Goal: Task Accomplishment & Management: Complete application form

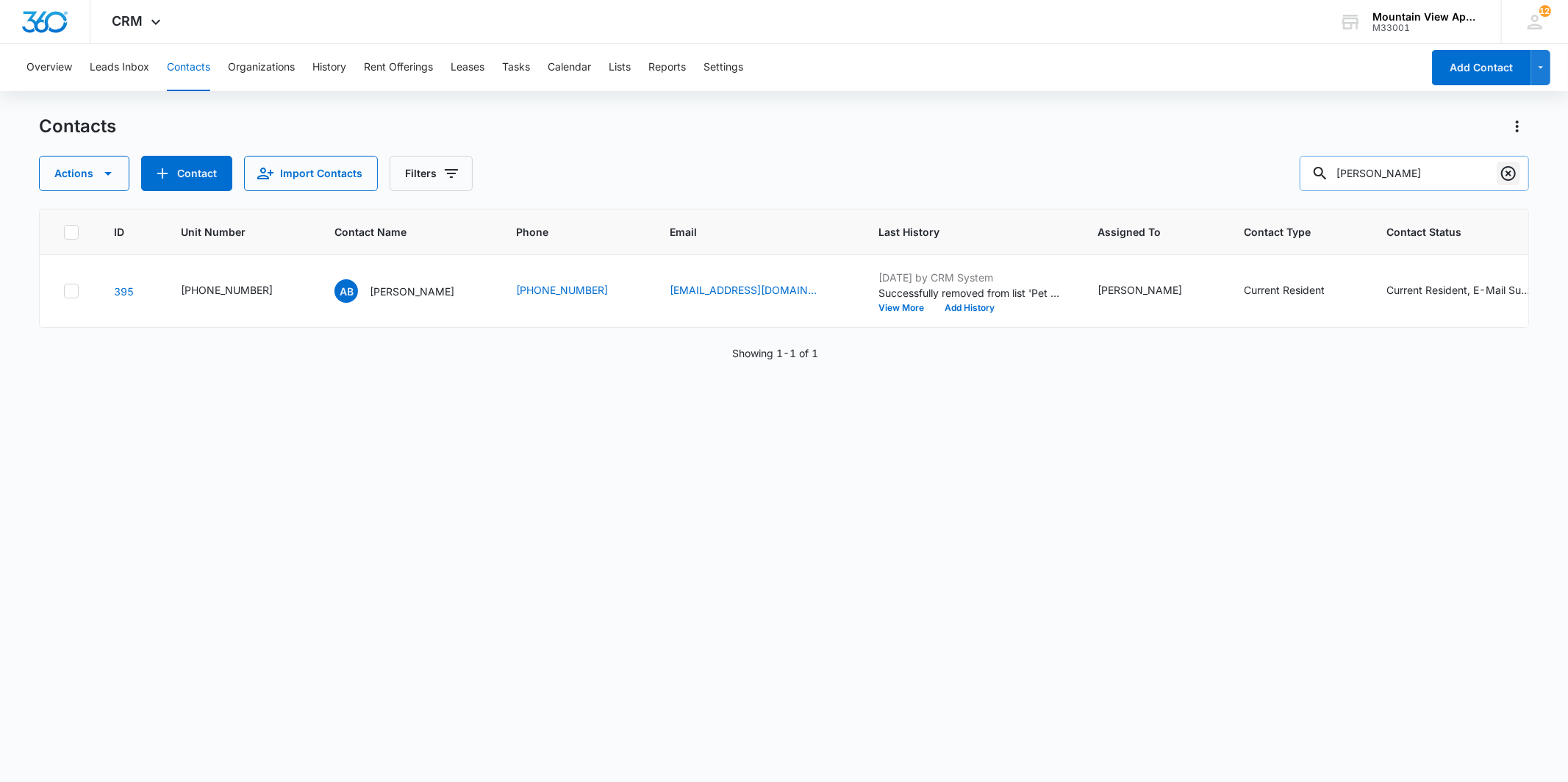
click at [1505, 178] on icon "Clear" at bounding box center [1509, 174] width 15 height 15
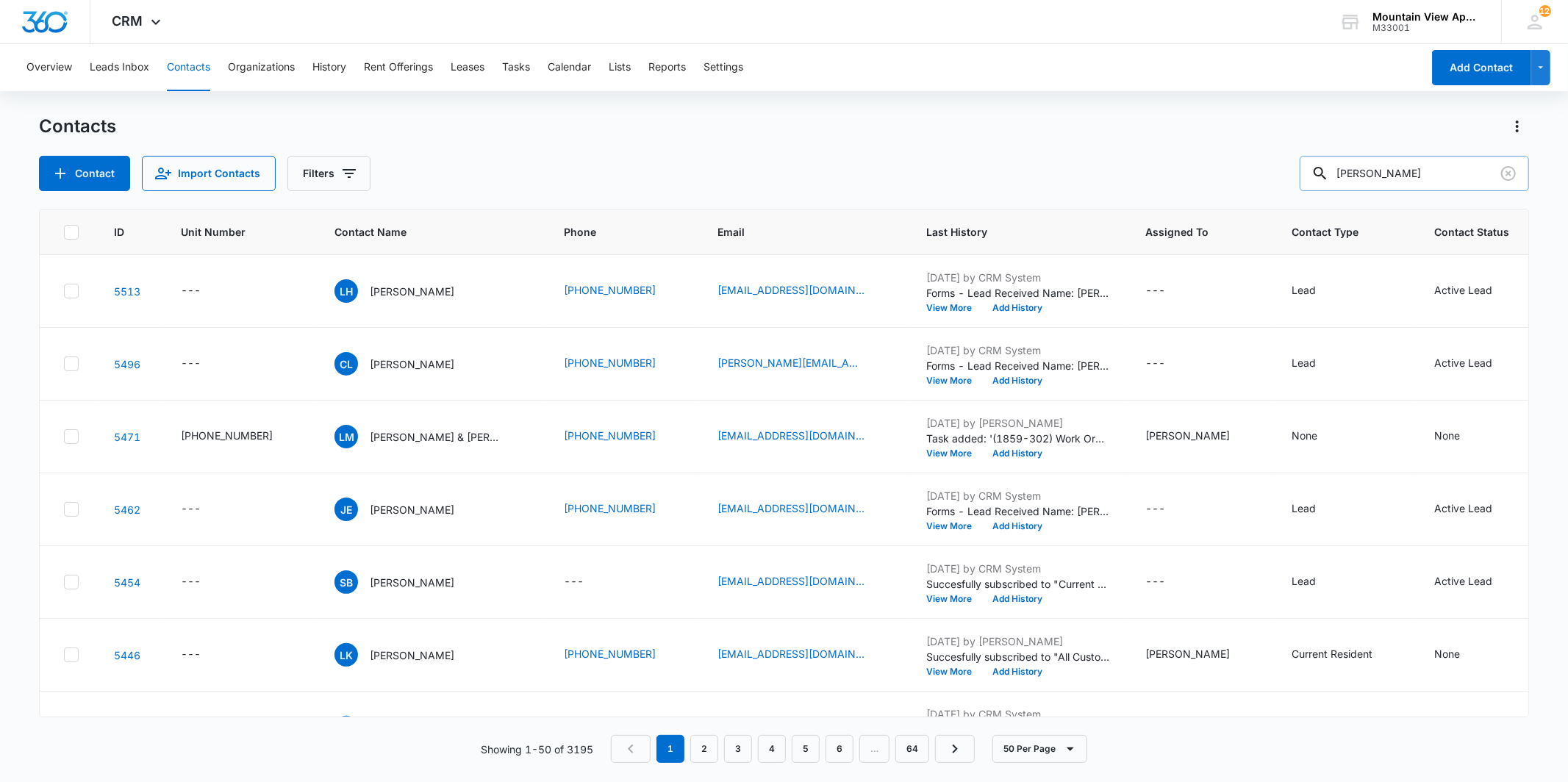
type input "[PERSON_NAME]"
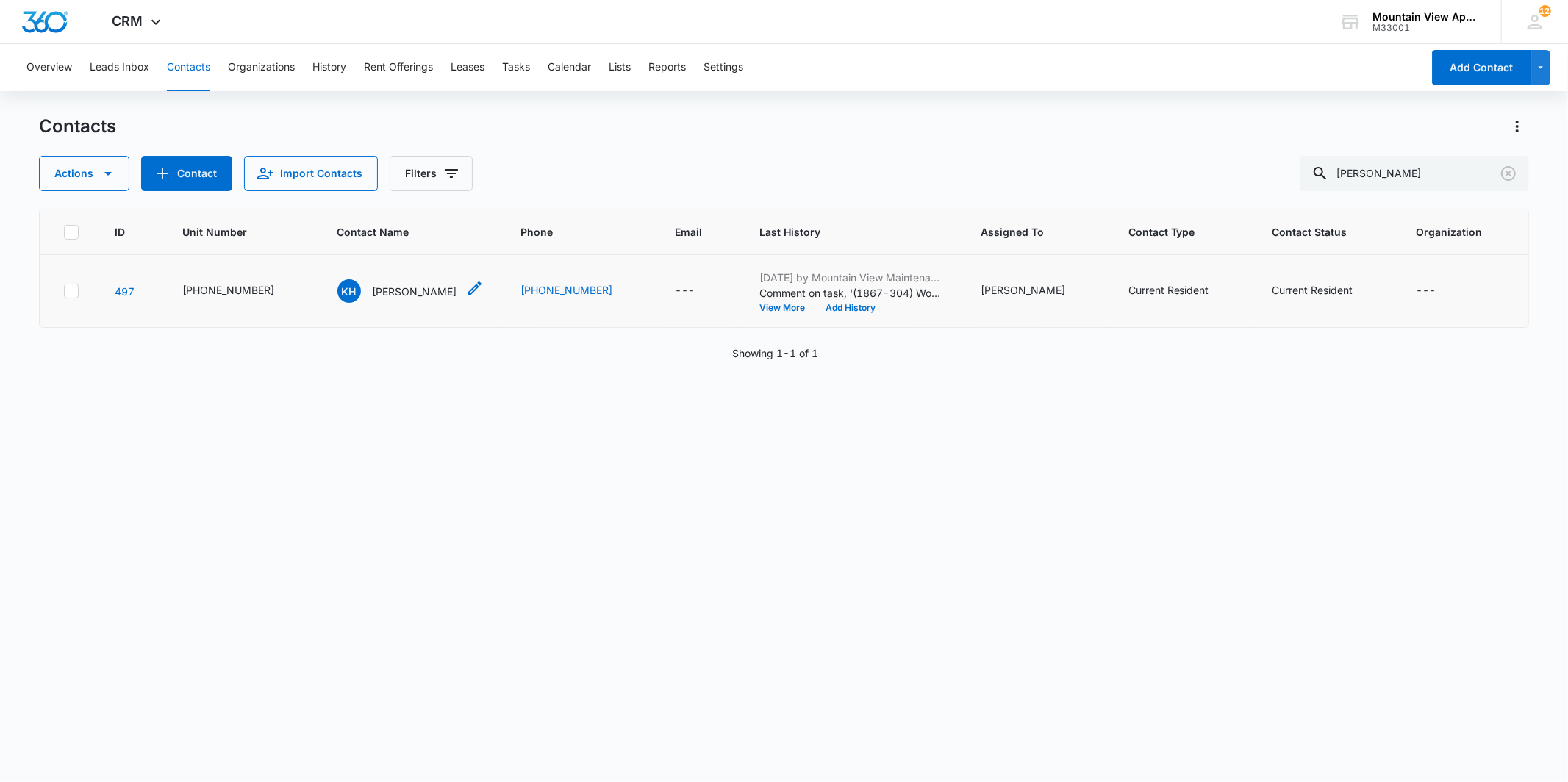
click at [387, 302] on div "KH [PERSON_NAME]" at bounding box center [397, 290] width 120 height 23
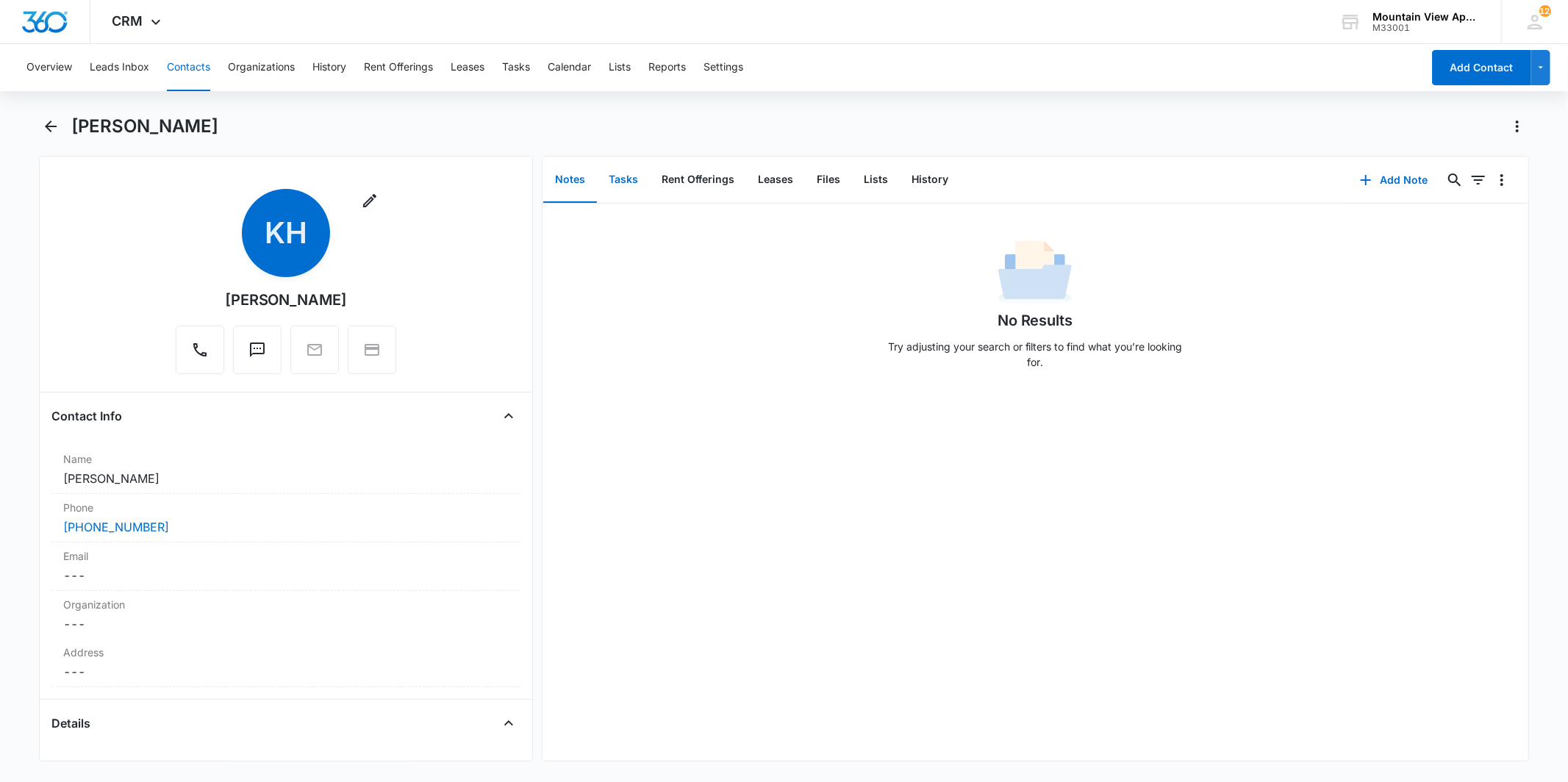
click at [610, 192] on button "Tasks" at bounding box center [623, 180] width 53 height 46
click at [1375, 185] on button "Add Task" at bounding box center [1394, 180] width 97 height 35
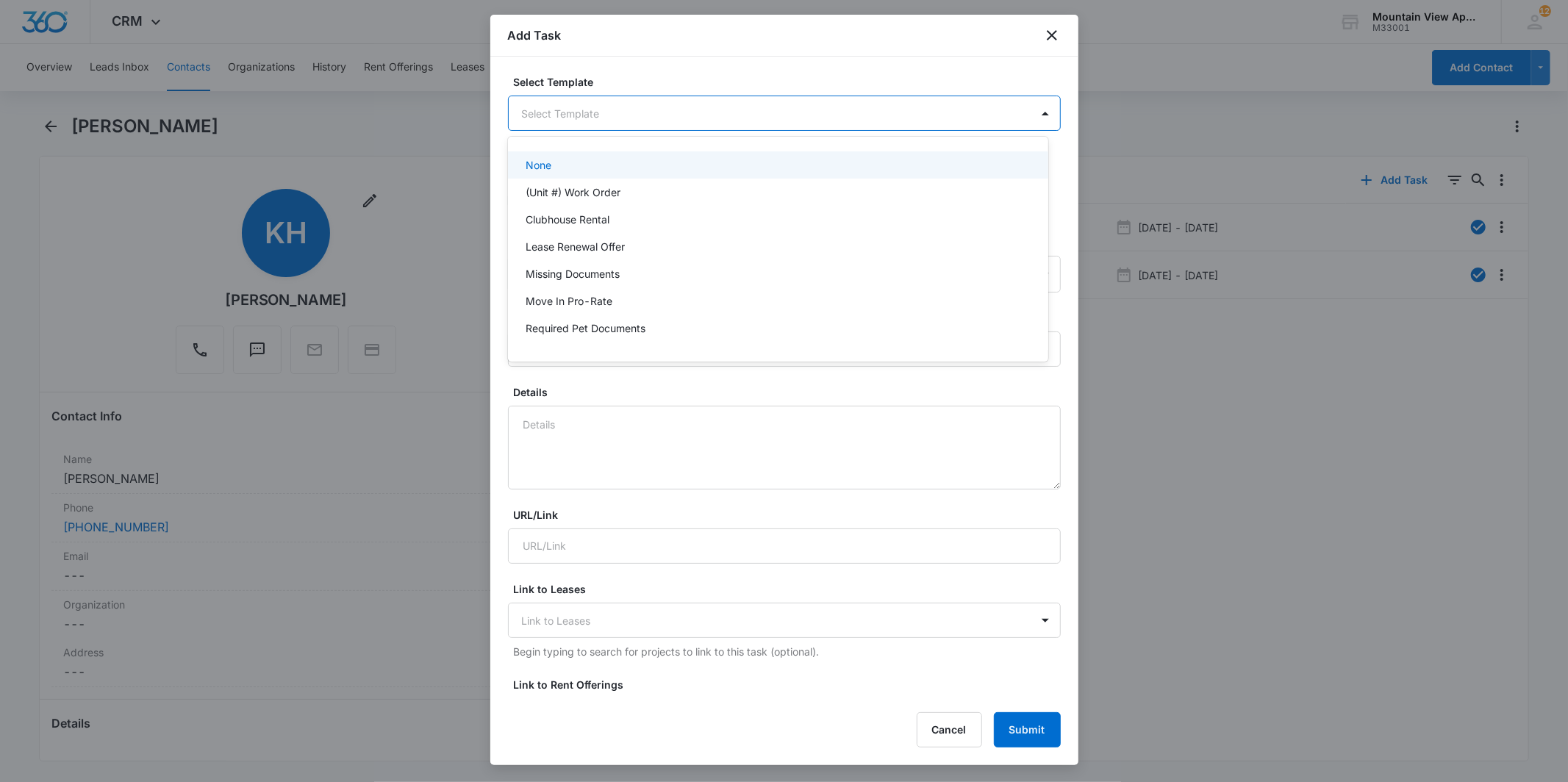
click at [646, 113] on body "CRM Apps Reputation Websites Forms CRM Email Social Content Ads Intelligence Fi…" at bounding box center [784, 391] width 1568 height 782
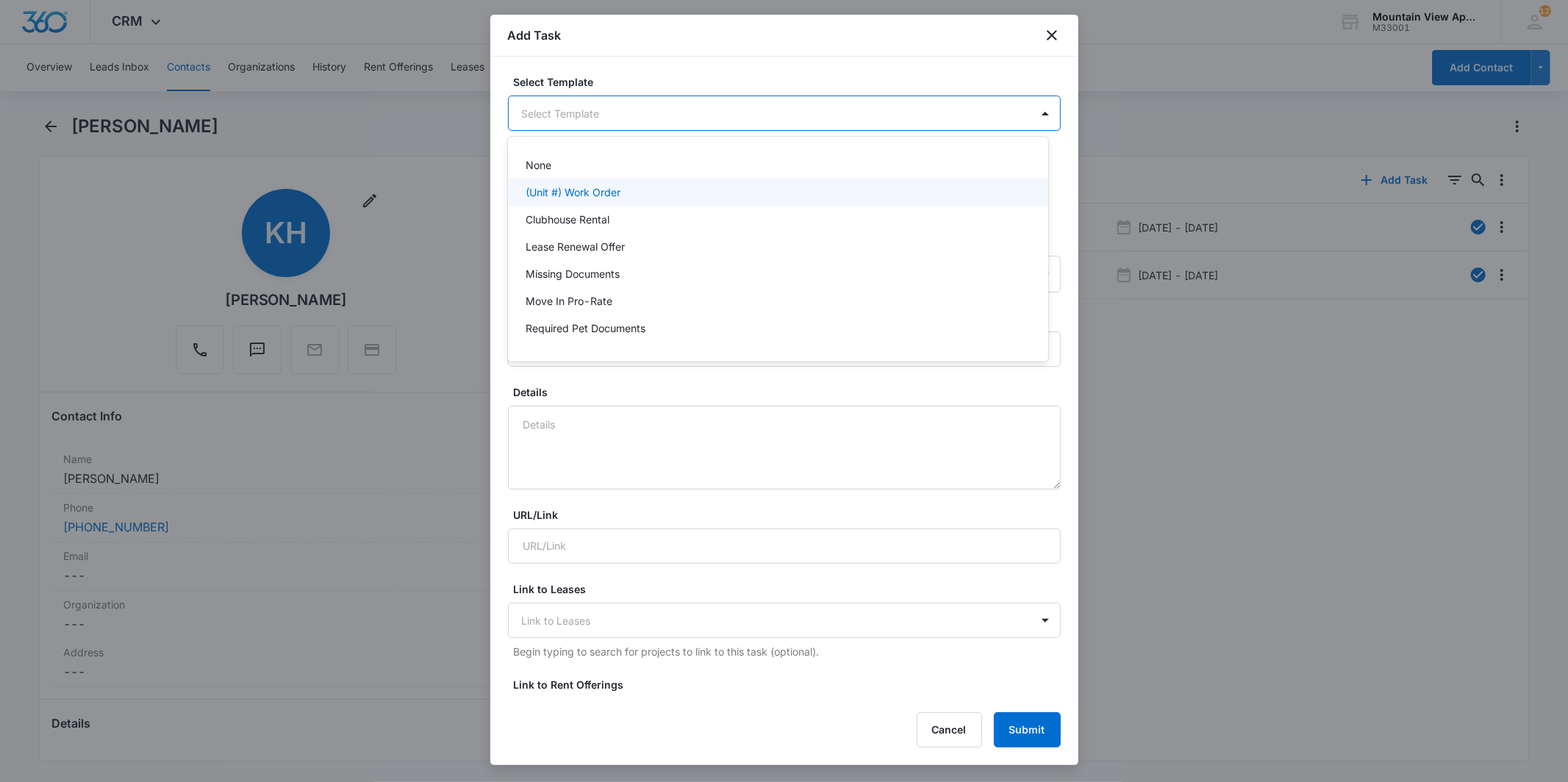
click at [640, 180] on div "(Unit #) Work Order" at bounding box center [778, 192] width 540 height 27
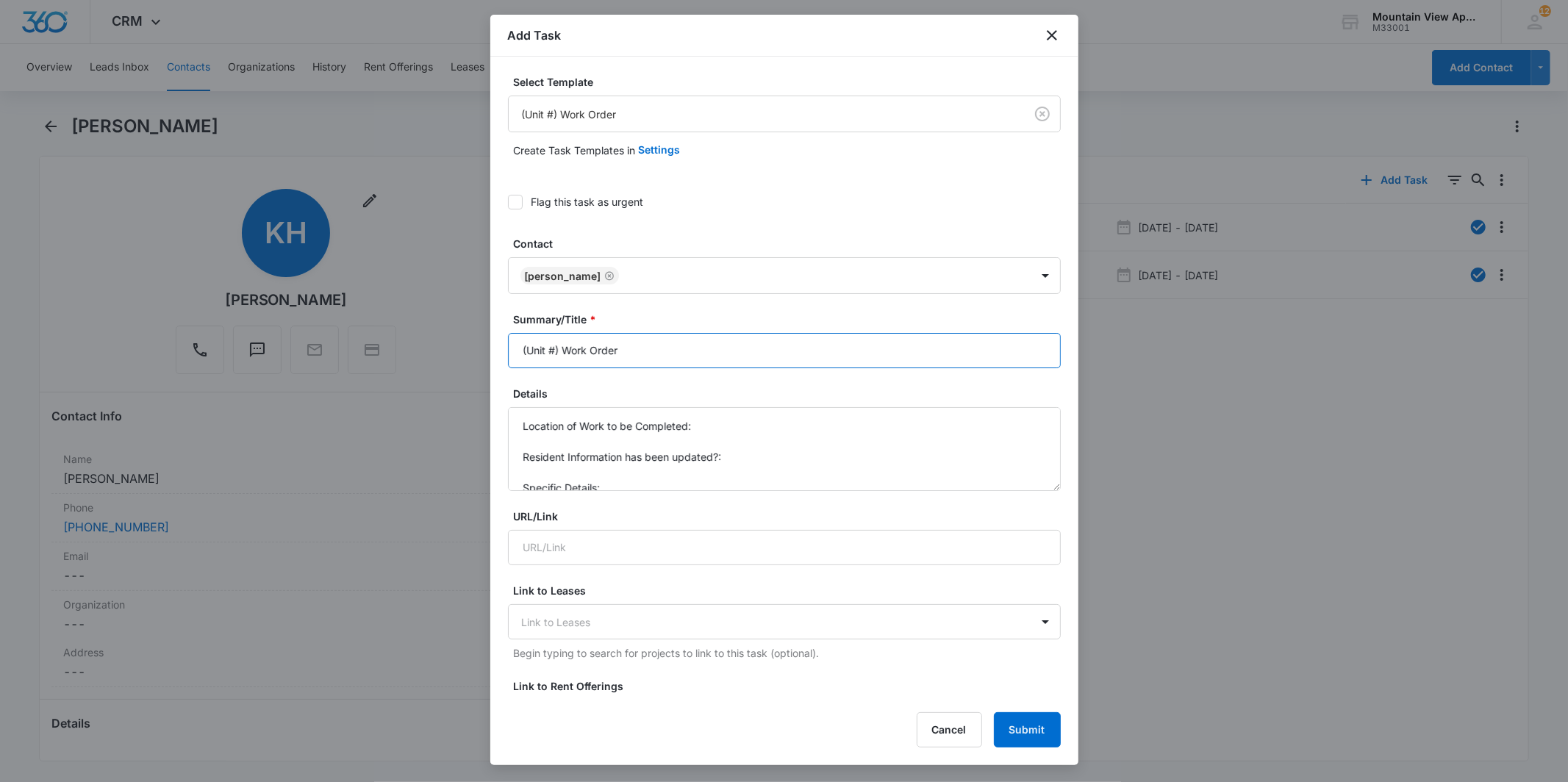
click at [552, 348] on input "(Unit #) Work Order" at bounding box center [784, 350] width 553 height 35
click at [556, 350] on input "(Unit #) Work Order" at bounding box center [784, 350] width 553 height 35
type input "(1867-304) Work Order"
click at [757, 420] on textarea "Location of Work to be Completed: Resident Information has been updated?: Speci…" at bounding box center [784, 448] width 553 height 83
click at [694, 420] on textarea "Location of Work to be Completed: No Heat** Resident Information has been updat…" at bounding box center [784, 448] width 553 height 83
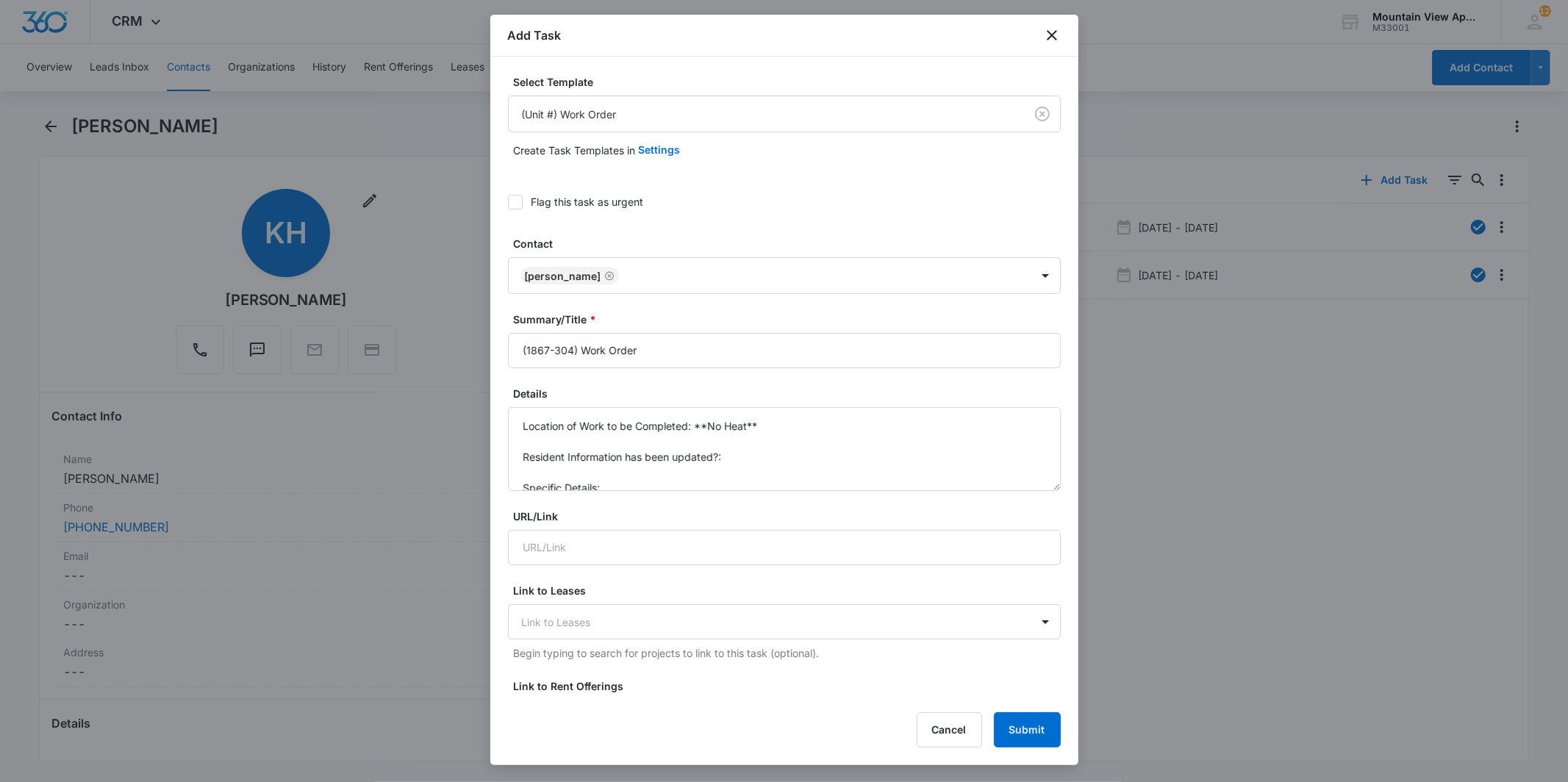
click at [564, 188] on div "Flag this task as urgent" at bounding box center [784, 202] width 553 height 33
click at [559, 214] on div "Flag this task as urgent" at bounding box center [784, 202] width 553 height 33
click at [581, 195] on div "Flag this task as urgent" at bounding box center [588, 202] width 113 height 16
click at [508, 202] on input "Flag this task as urgent" at bounding box center [508, 202] width 0 height 0
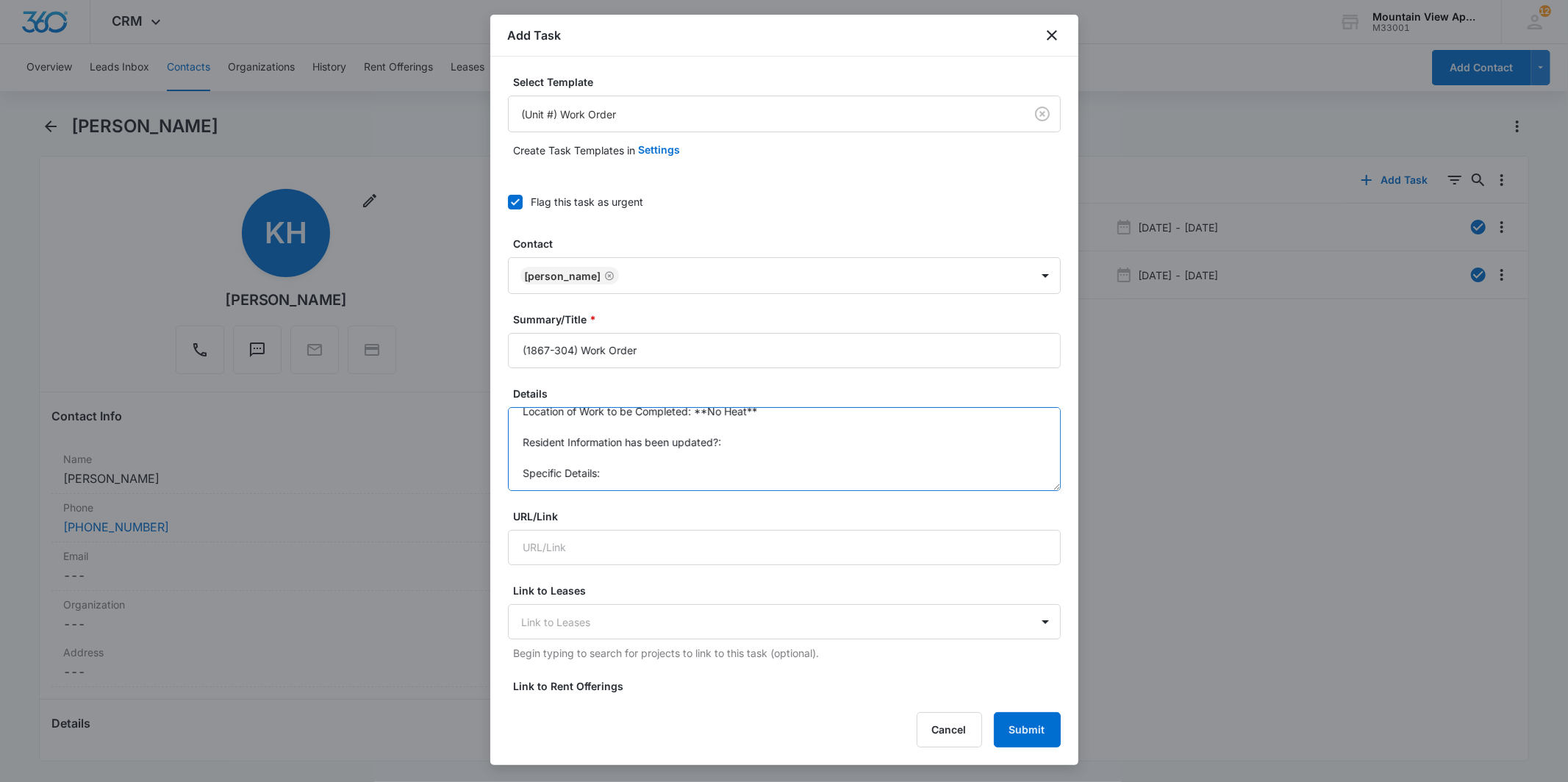
click at [667, 466] on textarea "Location of Work to be Completed: **No Heat** Resident Information has been upd…" at bounding box center [784, 448] width 553 height 83
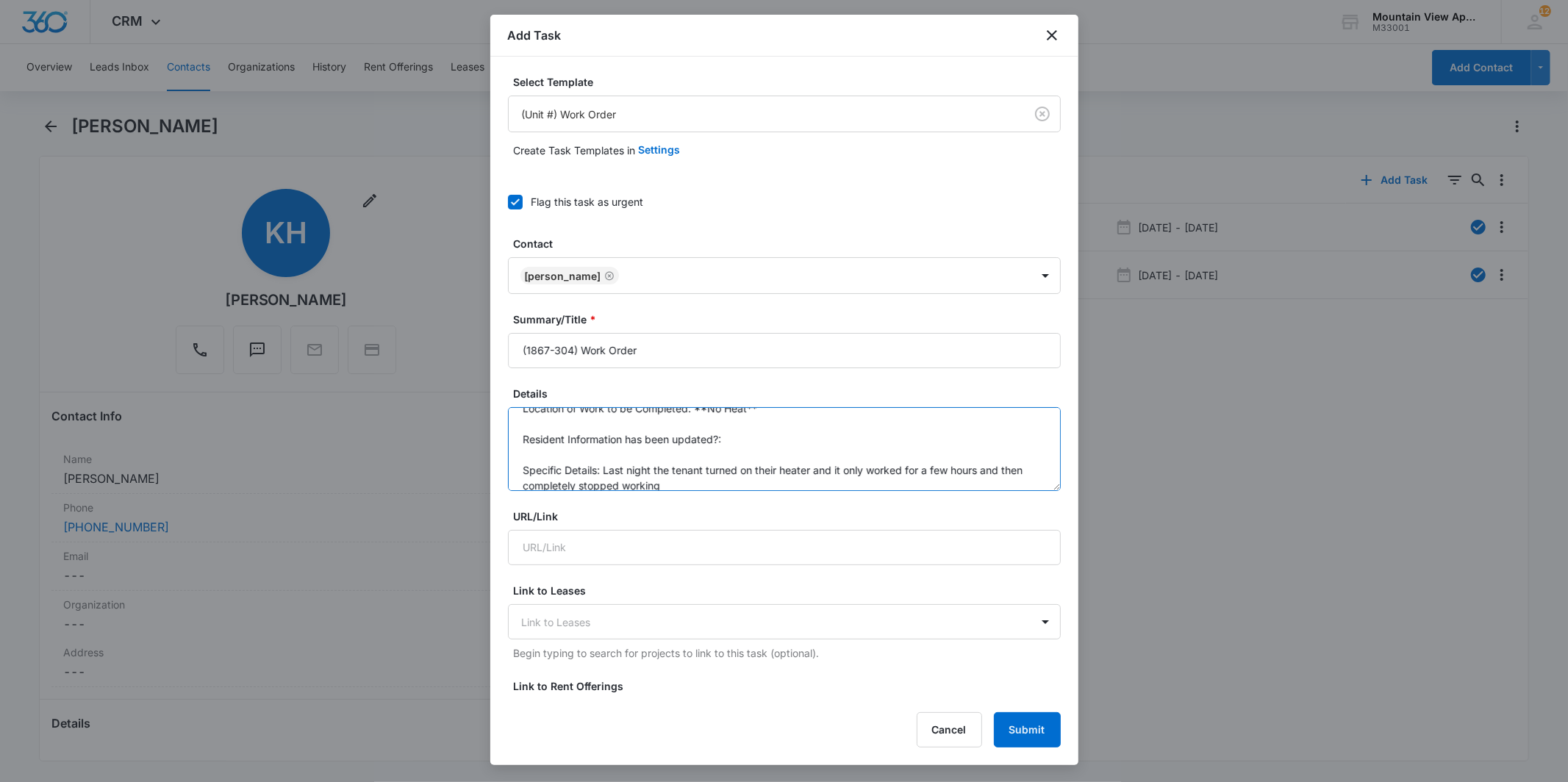
click at [798, 459] on textarea "Location of Work to be Completed: **No Heat** Resident Information has been upd…" at bounding box center [784, 448] width 553 height 83
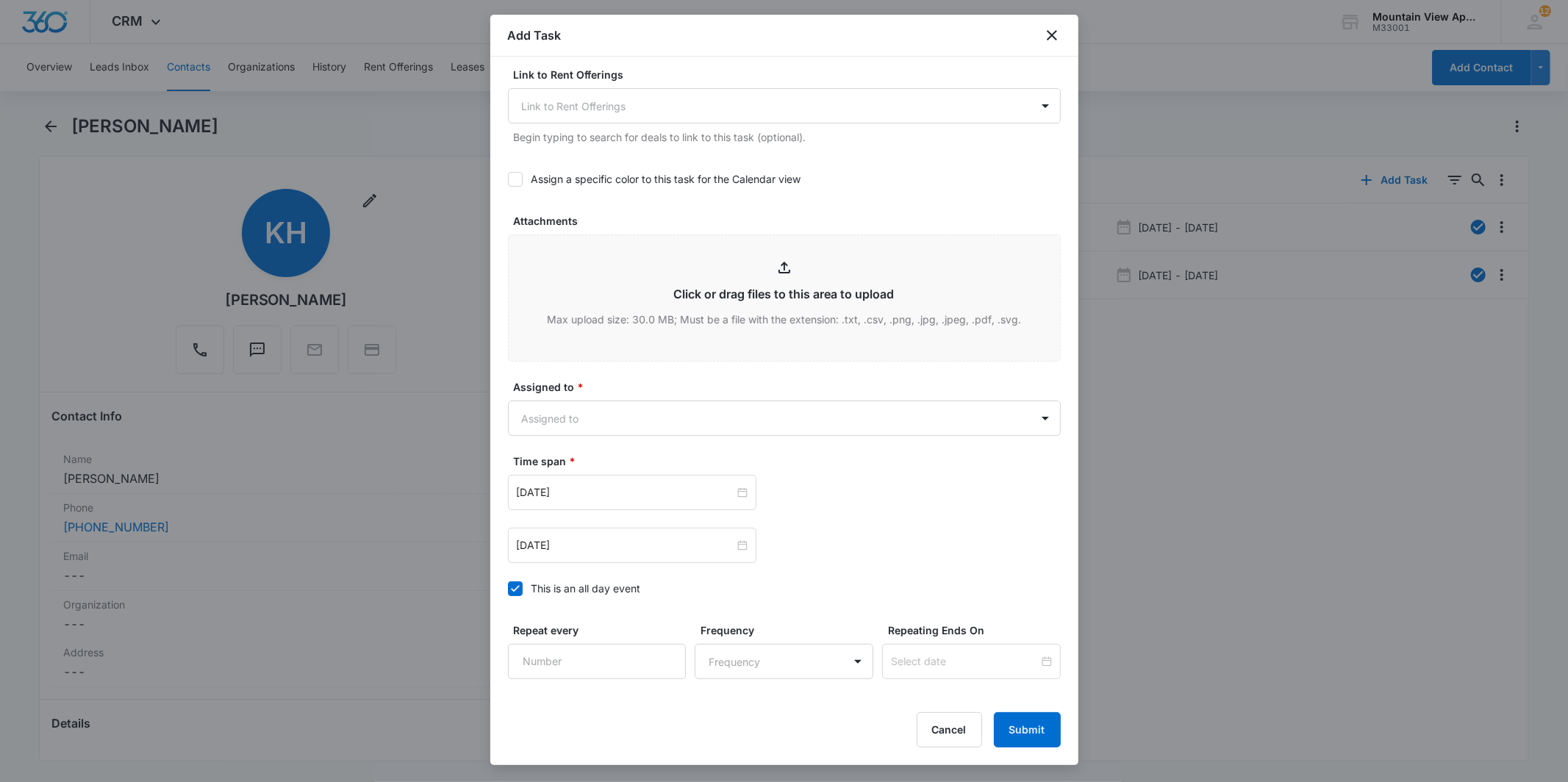
scroll to position [717, 0]
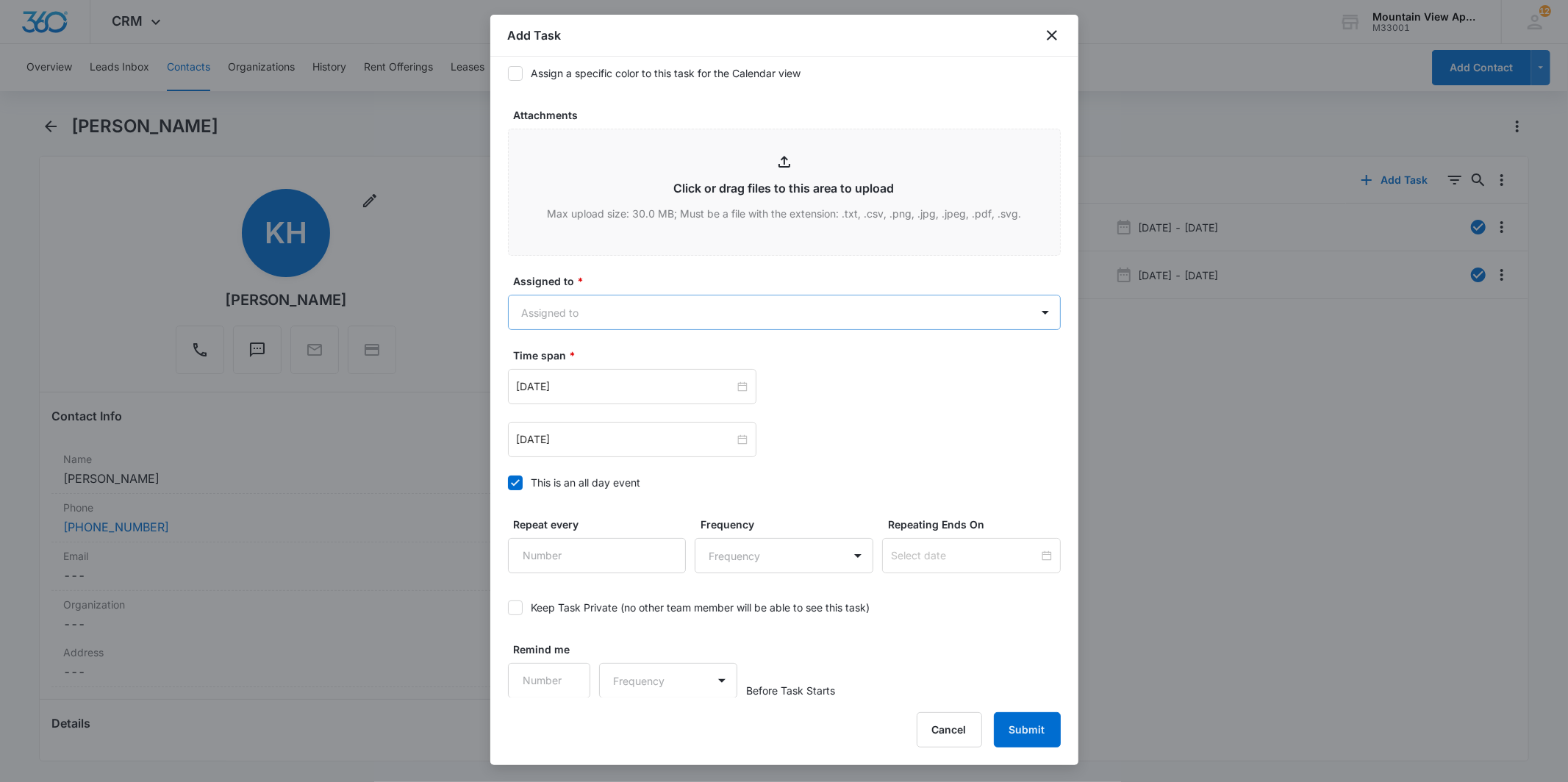
type textarea "Location of Work to be Completed: **No Heat** Resident Information has been upd…"
click at [766, 319] on body "CRM Apps Reputation Websites Forms CRM Email Social Content Ads Intelligence Fi…" at bounding box center [784, 391] width 1568 height 782
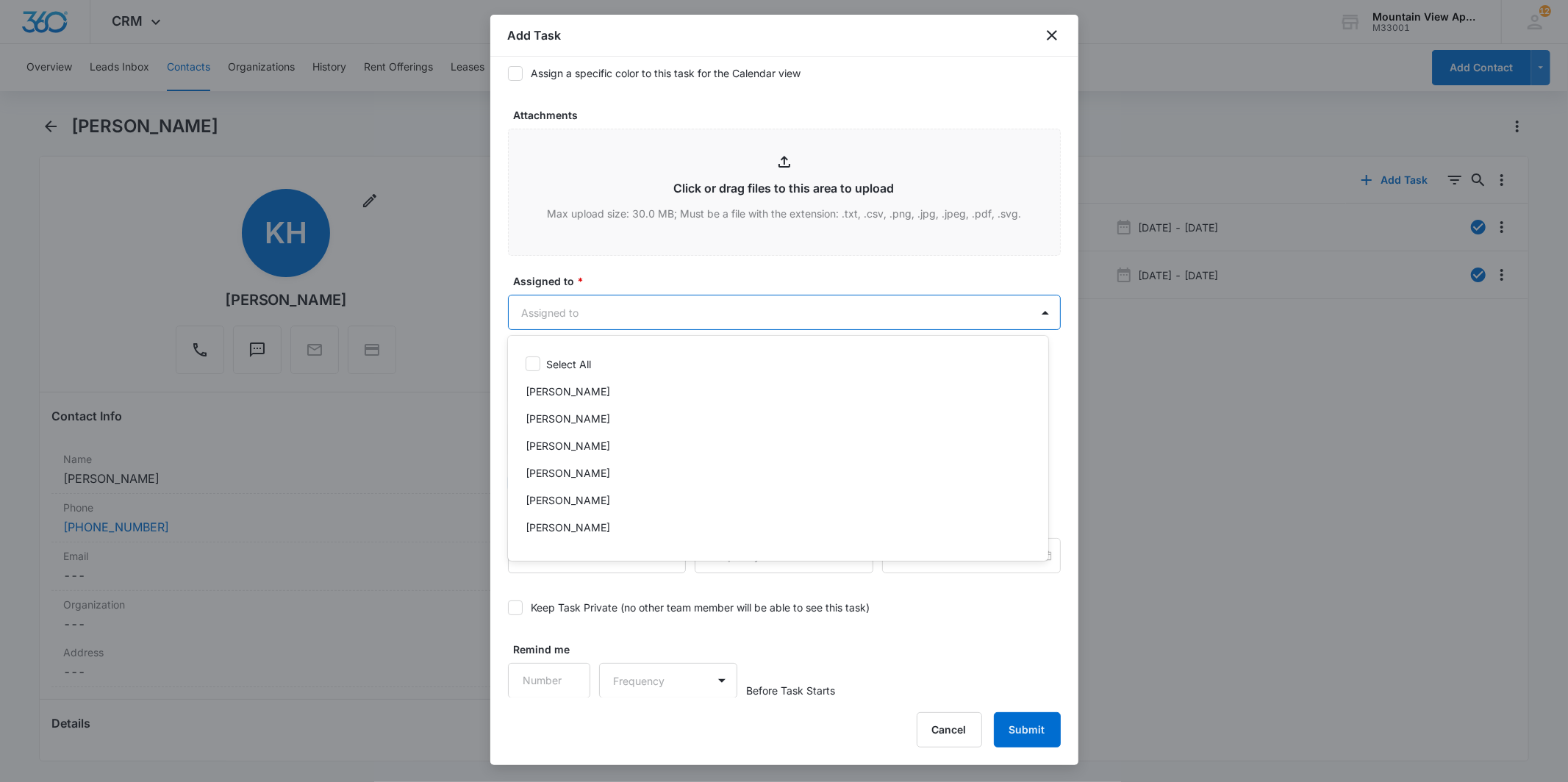
scroll to position [320, 0]
click at [759, 483] on div "Mountain View Maintenance" at bounding box center [776, 479] width 502 height 16
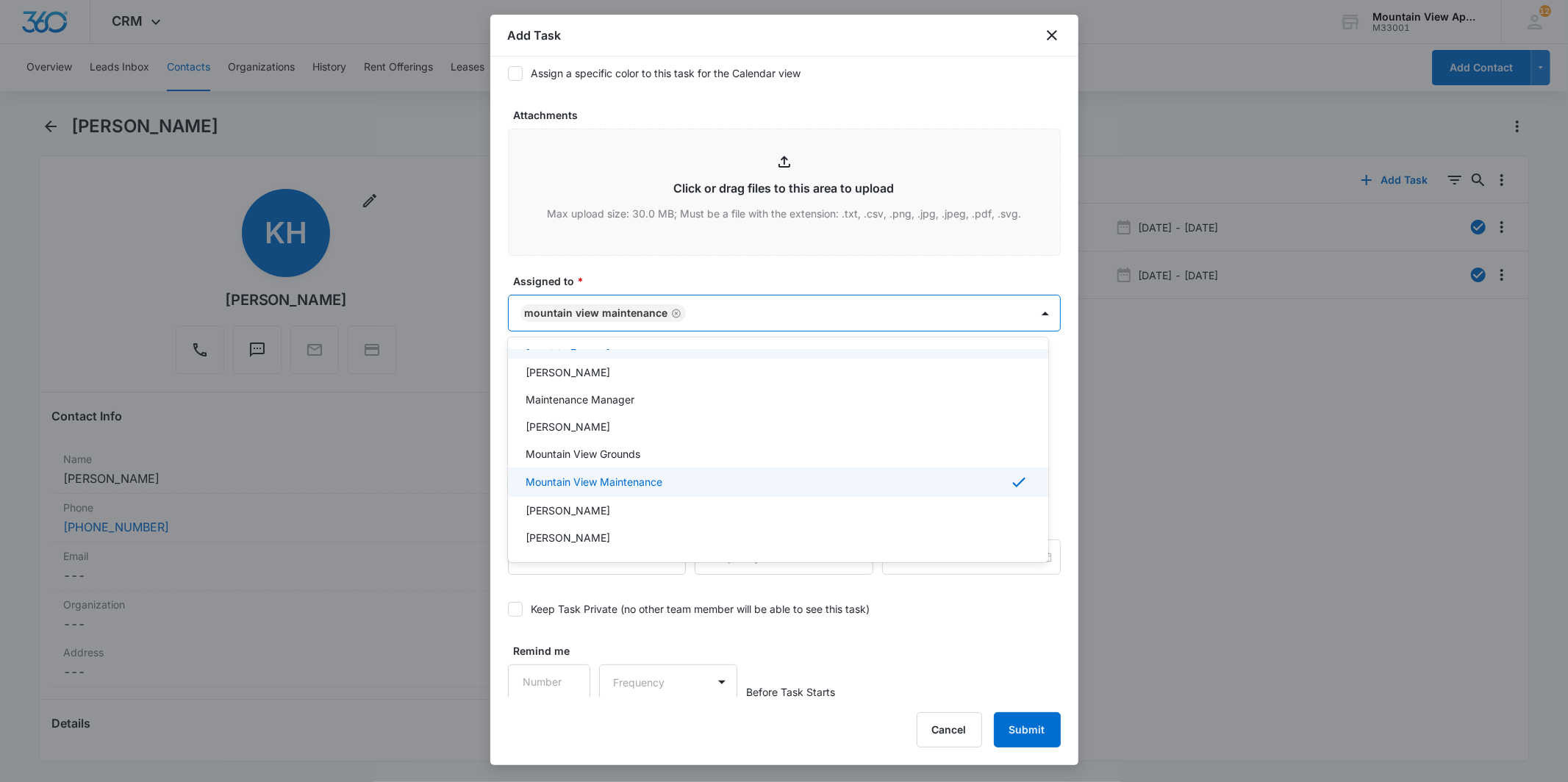
drag, startPoint x: 789, startPoint y: 327, endPoint x: 756, endPoint y: 360, distance: 46.7
click at [788, 329] on div at bounding box center [784, 391] width 1568 height 782
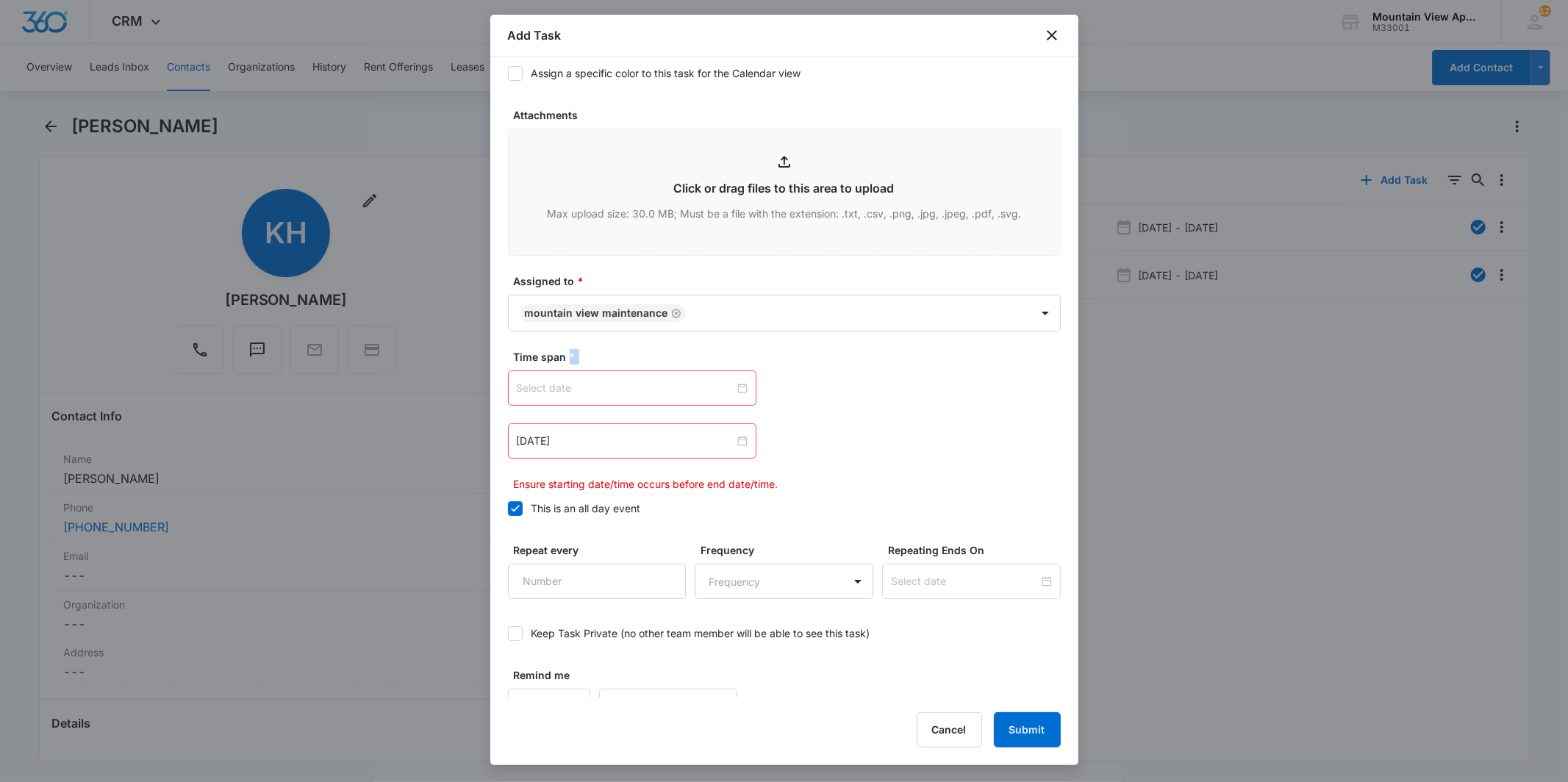
click at [732, 391] on div at bounding box center [632, 387] width 231 height 16
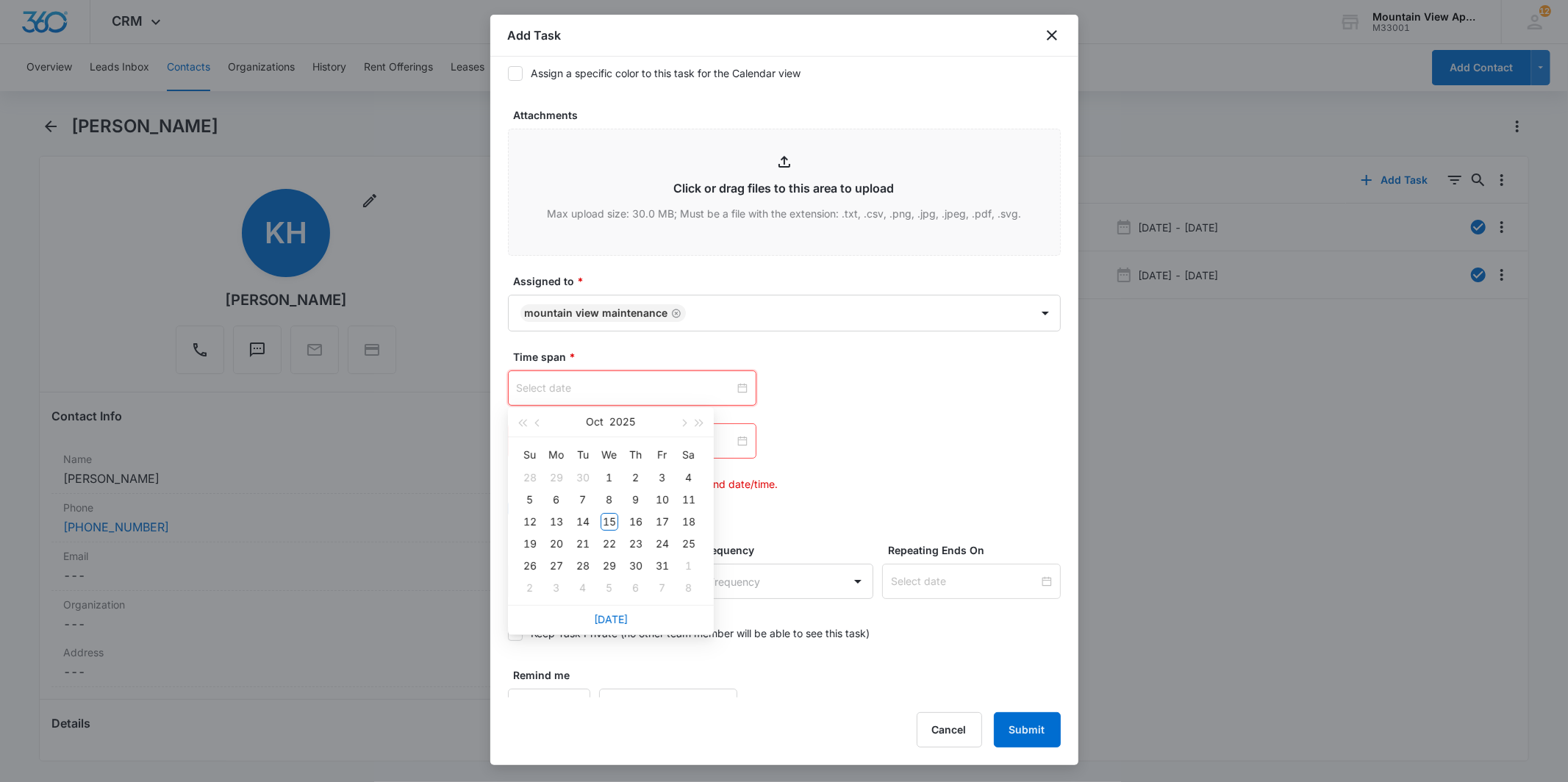
click at [732, 391] on div at bounding box center [632, 387] width 231 height 16
type input "[DATE]"
click at [610, 522] on div "15" at bounding box center [609, 521] width 17 height 17
click at [732, 441] on div at bounding box center [632, 441] width 231 height 16
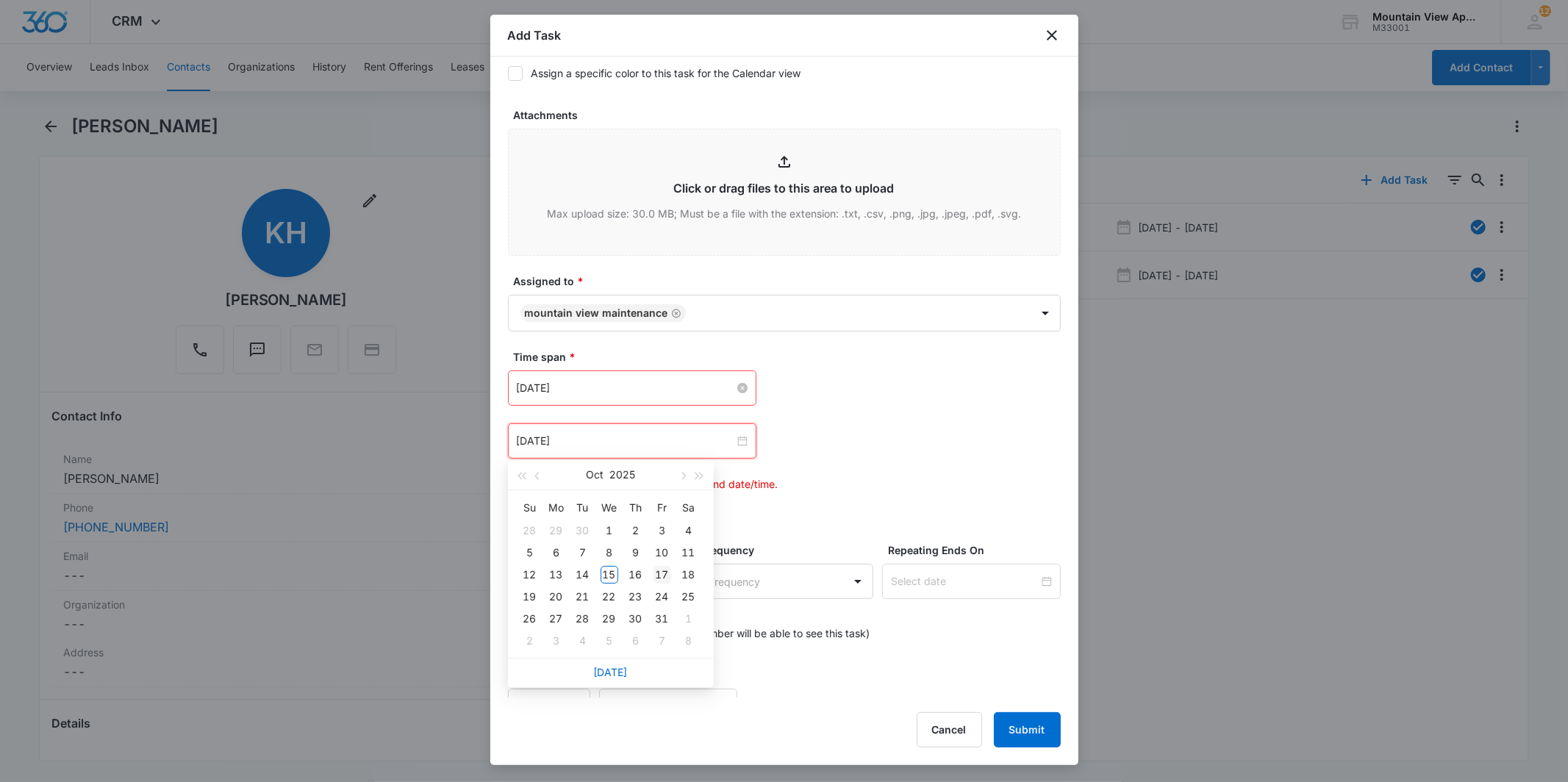
type input "[DATE]"
click at [664, 580] on div "17" at bounding box center [662, 574] width 17 height 17
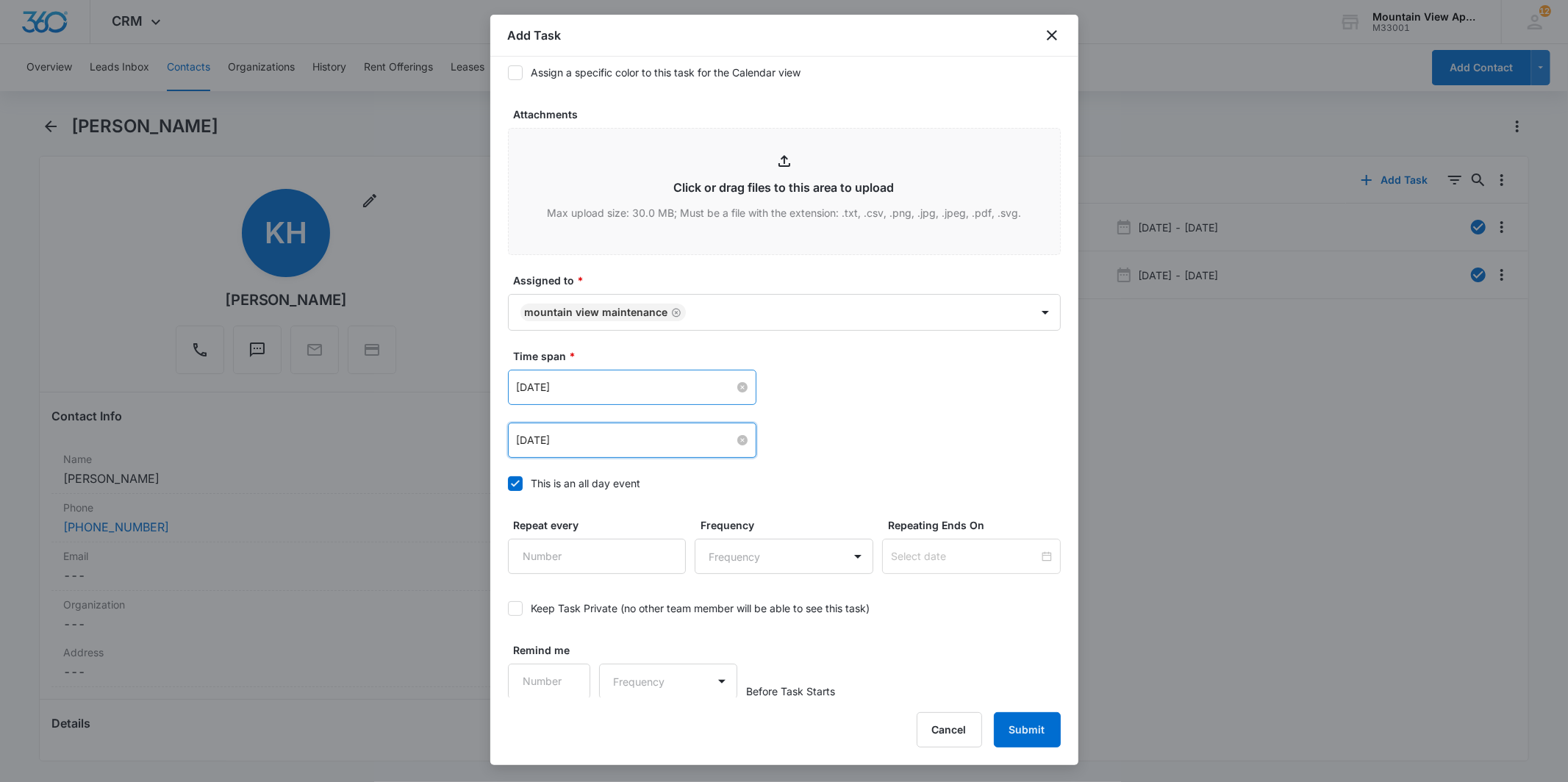
scroll to position [719, 0]
click at [1035, 724] on button "Submit" at bounding box center [1027, 729] width 67 height 35
